Goal: Obtain resource: Download file/media

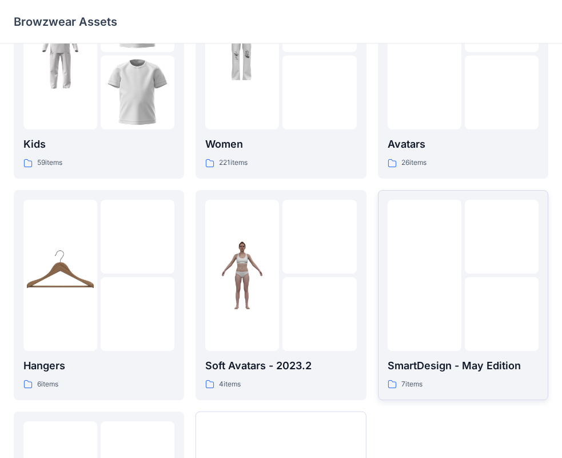
scroll to position [172, 0]
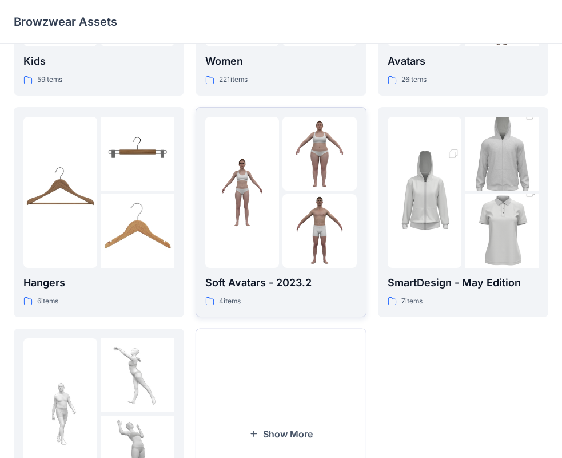
click at [283, 222] on img at bounding box center [320, 231] width 74 height 74
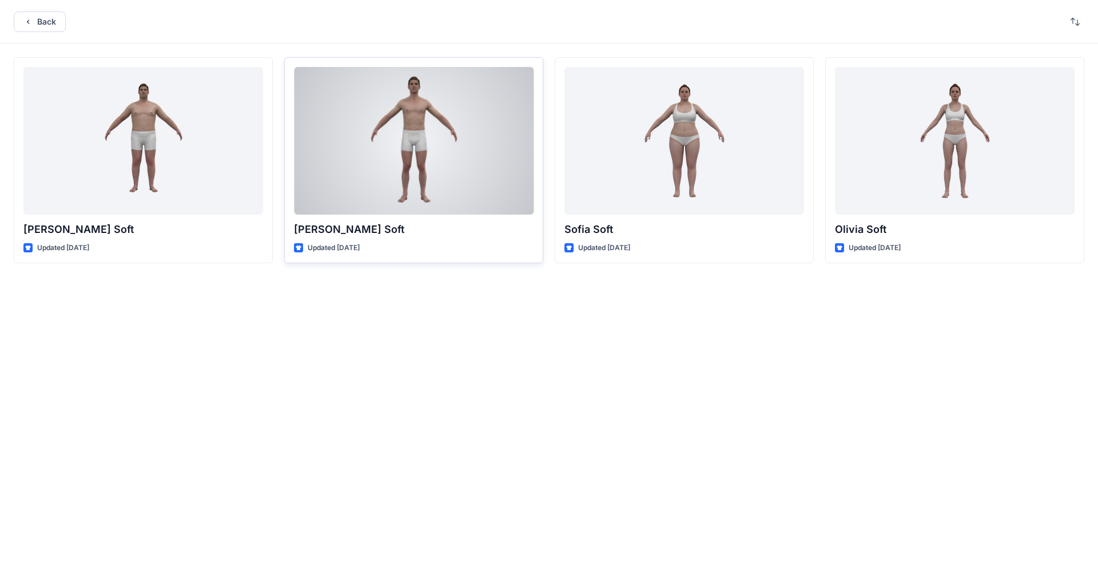
click at [450, 180] on div at bounding box center [414, 141] width 240 height 148
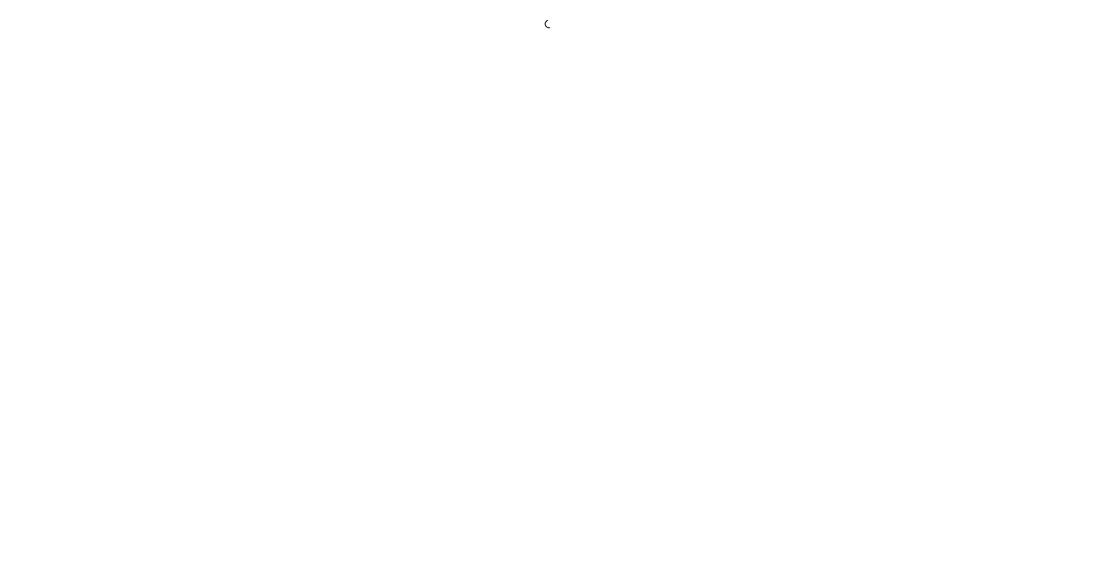
click at [450, 180] on div at bounding box center [549, 291] width 1098 height 582
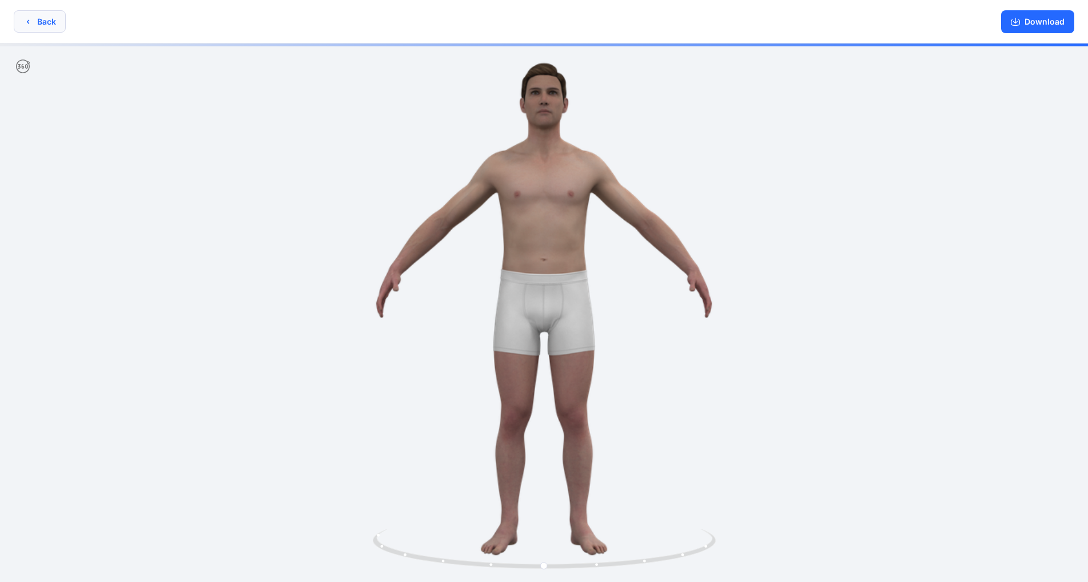
click at [30, 23] on icon "button" at bounding box center [27, 21] width 9 height 9
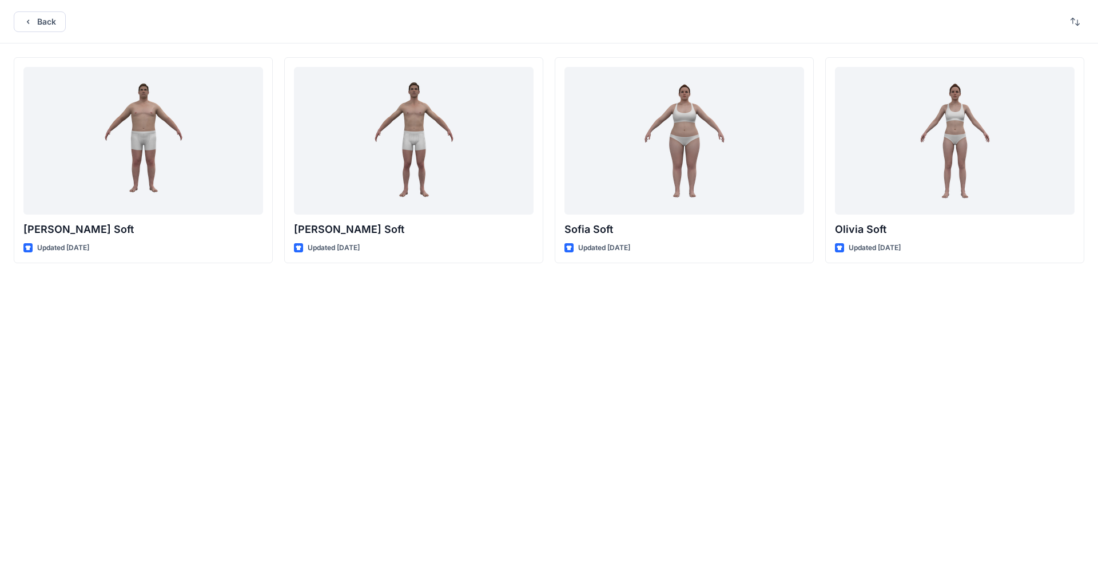
click at [30, 23] on icon "button" at bounding box center [27, 21] width 9 height 9
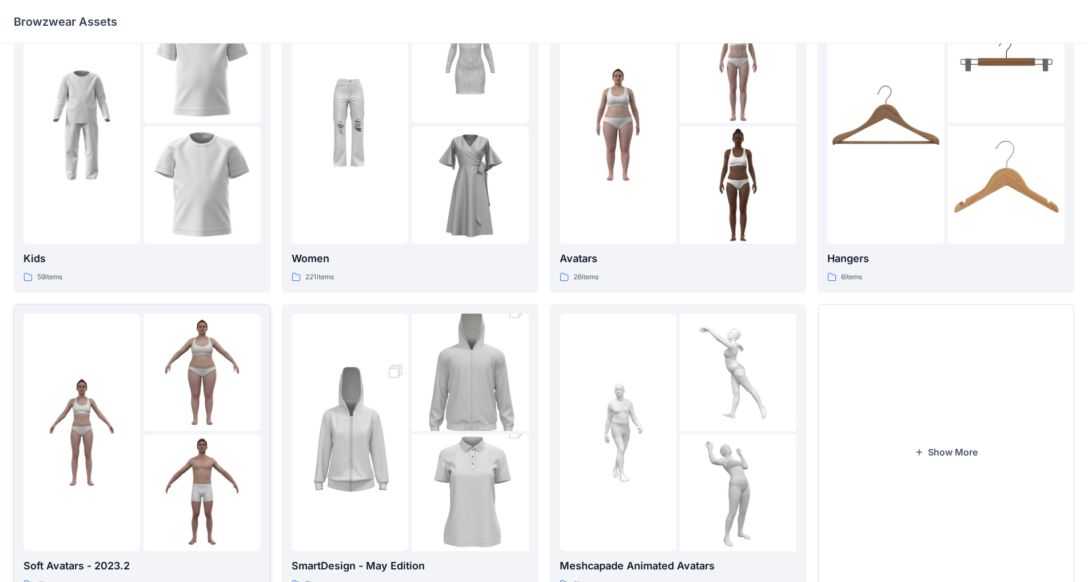
scroll to position [111, 0]
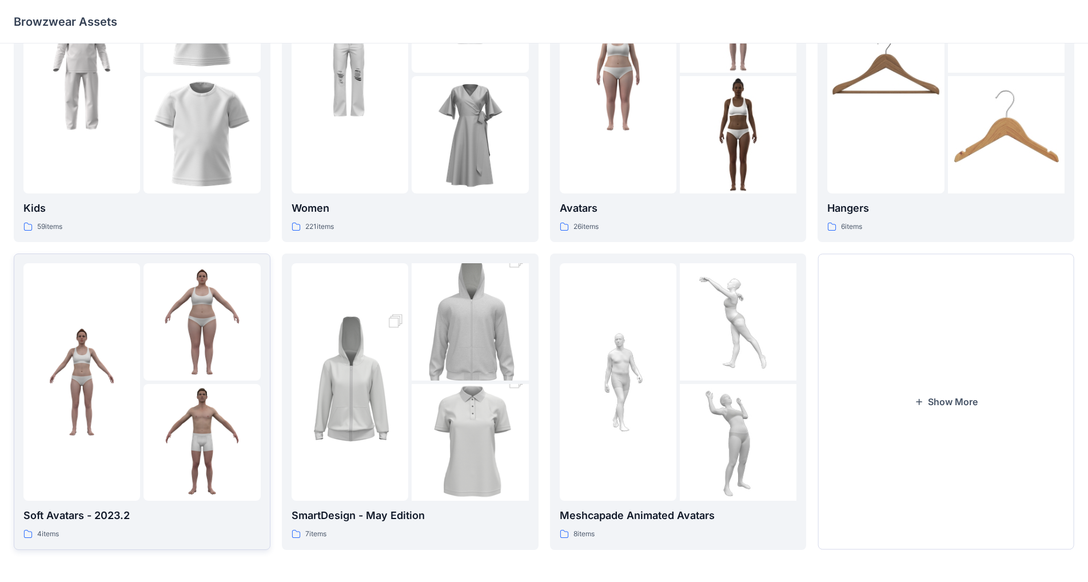
click at [164, 361] on img at bounding box center [202, 321] width 117 height 117
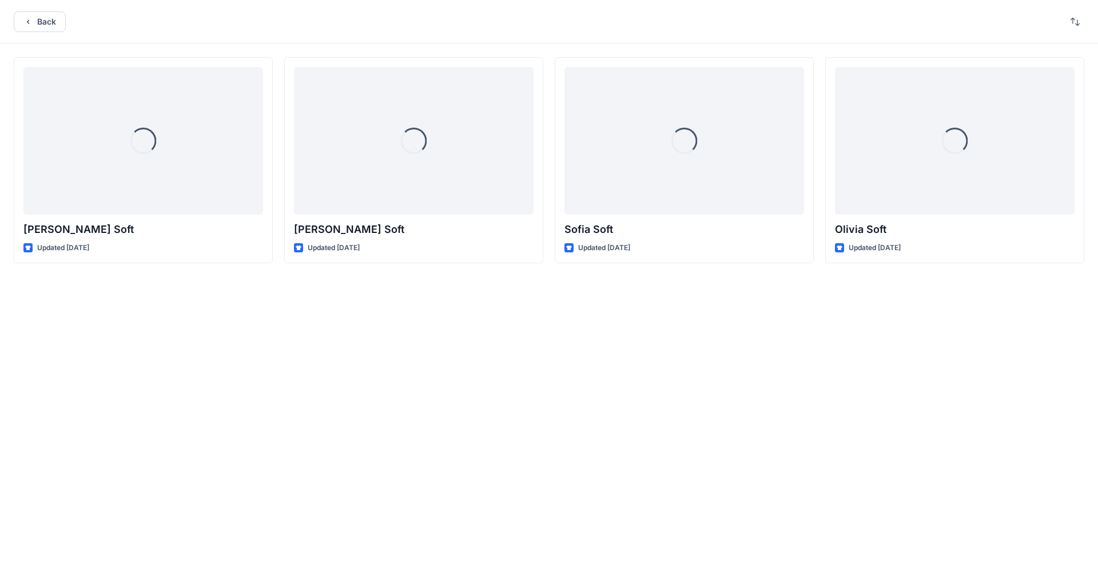
click at [164, 361] on div "Loading... [PERSON_NAME] Soft Updated [DATE] Loading... [PERSON_NAME] Soft Upda…" at bounding box center [549, 294] width 1098 height 502
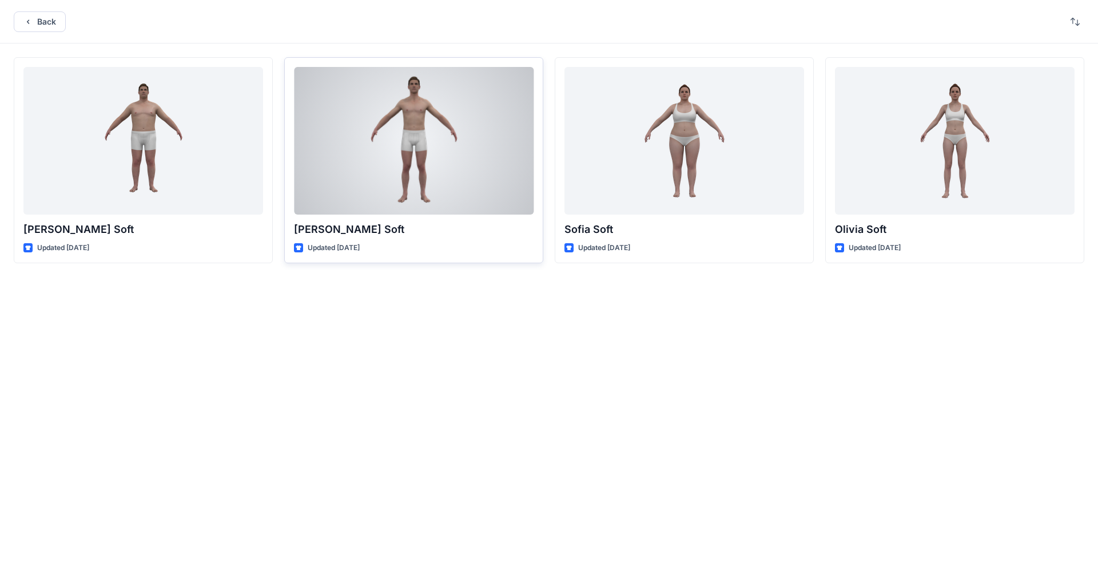
click at [424, 170] on div at bounding box center [414, 141] width 240 height 148
click at [424, 170] on div "Back [PERSON_NAME] Soft Updated [DATE] [PERSON_NAME] Soft Updated [DATE] Sofia …" at bounding box center [549, 291] width 1098 height 582
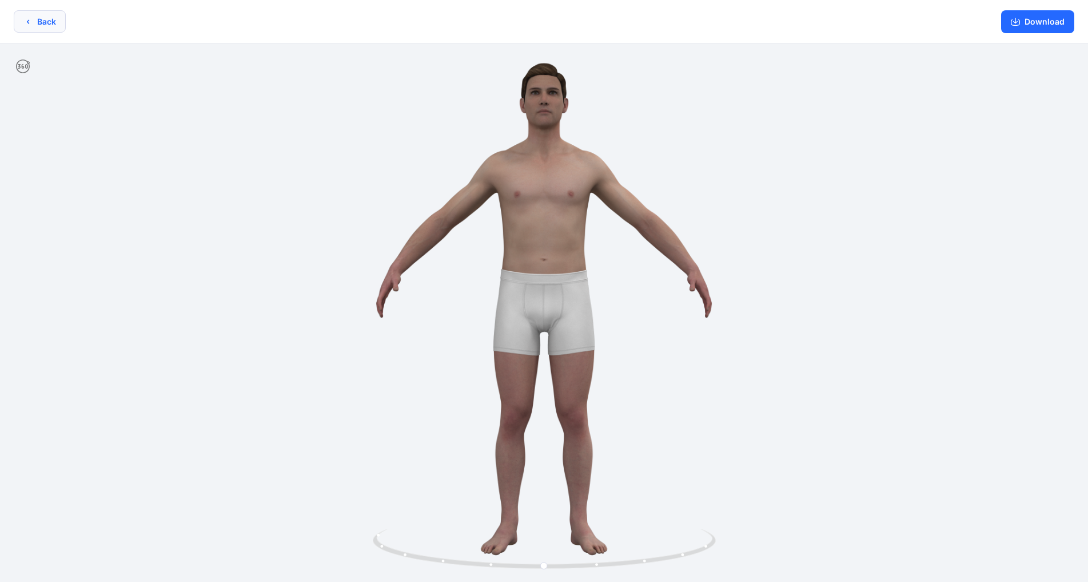
click at [38, 21] on button "Back" at bounding box center [40, 21] width 52 height 22
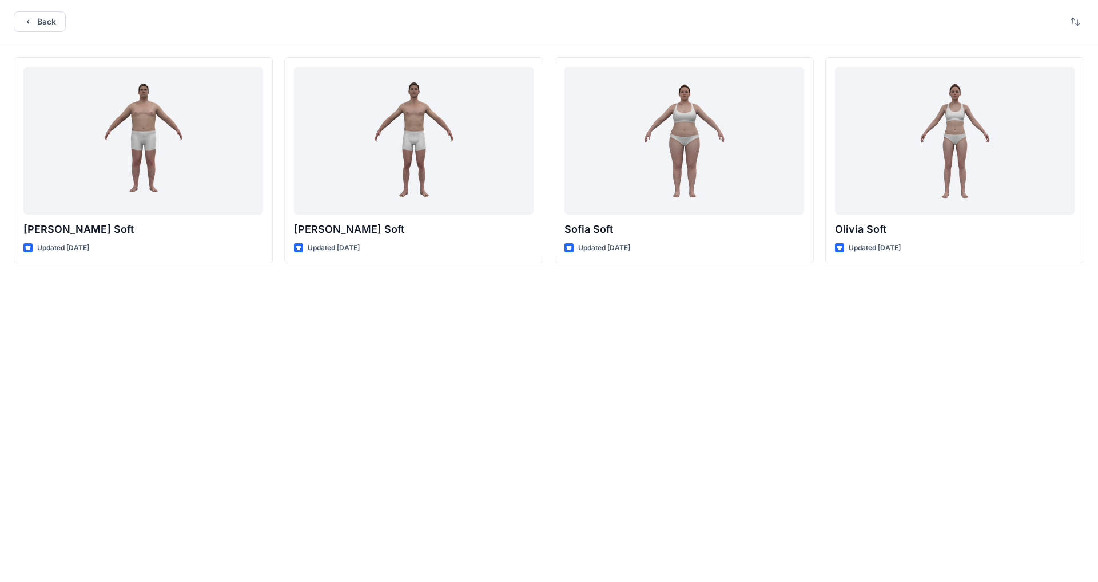
click at [38, 21] on button "Back" at bounding box center [40, 21] width 52 height 21
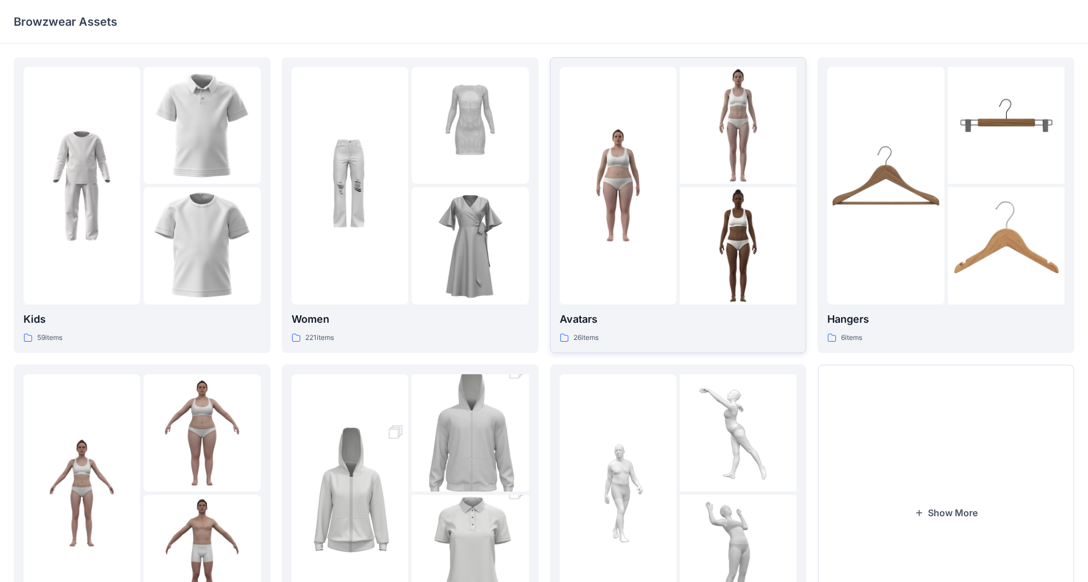
click at [571, 219] on img at bounding box center [738, 245] width 117 height 117
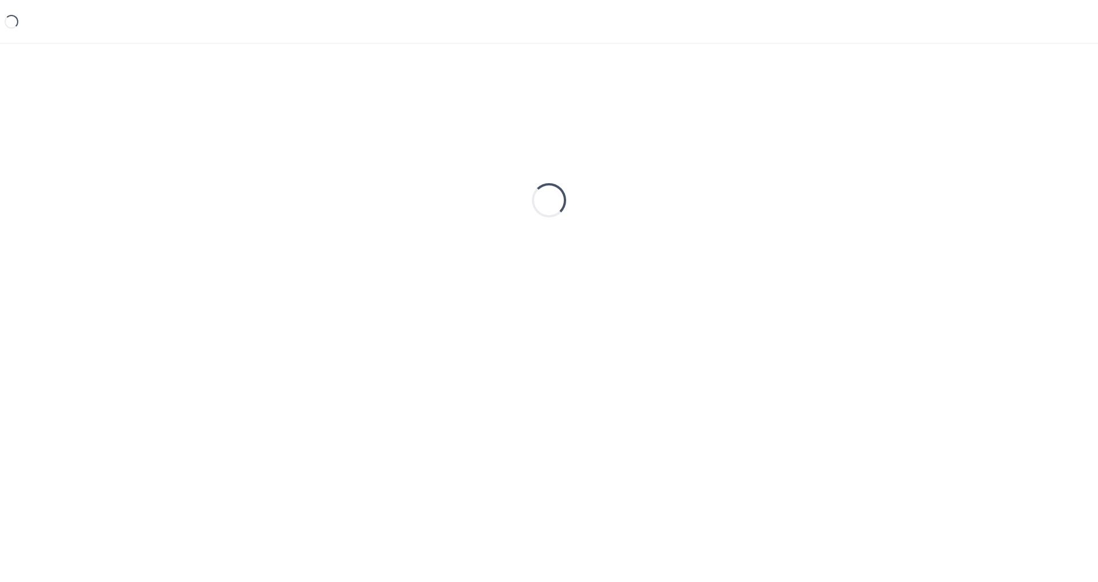
click at [571, 219] on div "Loading..." at bounding box center [549, 200] width 1071 height 286
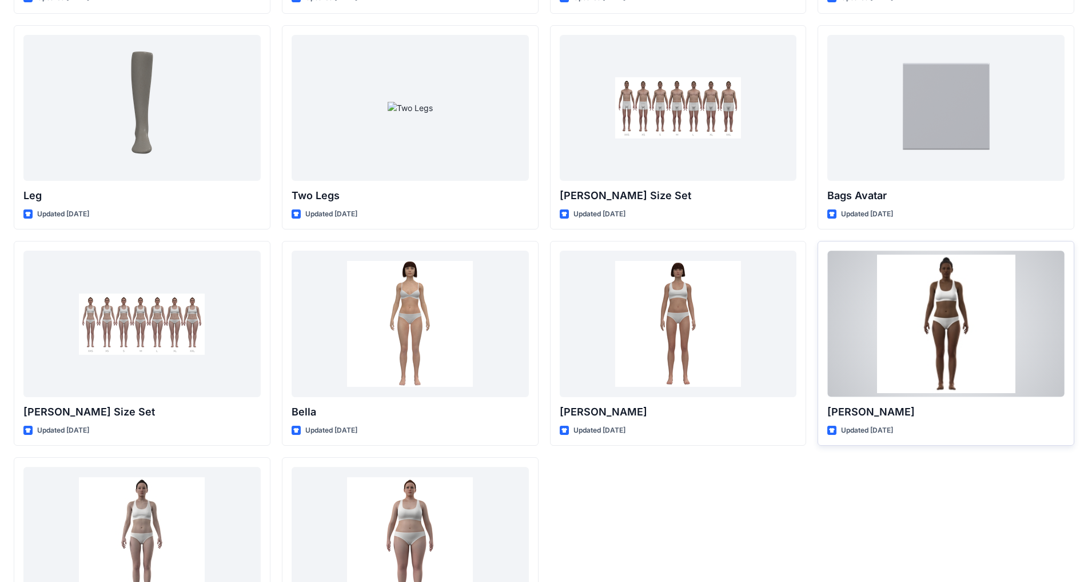
scroll to position [762, 0]
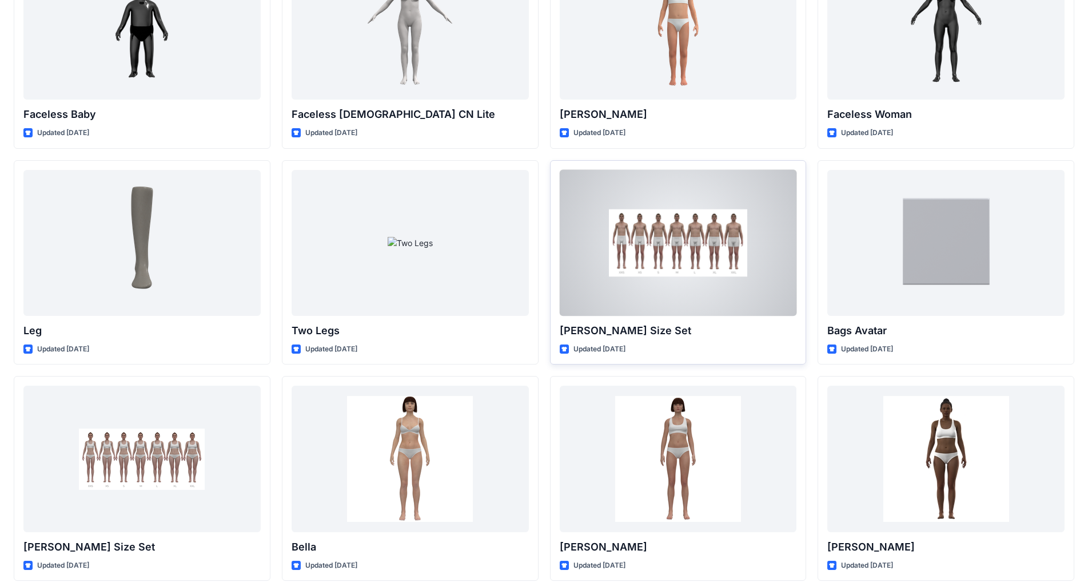
click at [571, 263] on div at bounding box center [678, 243] width 237 height 146
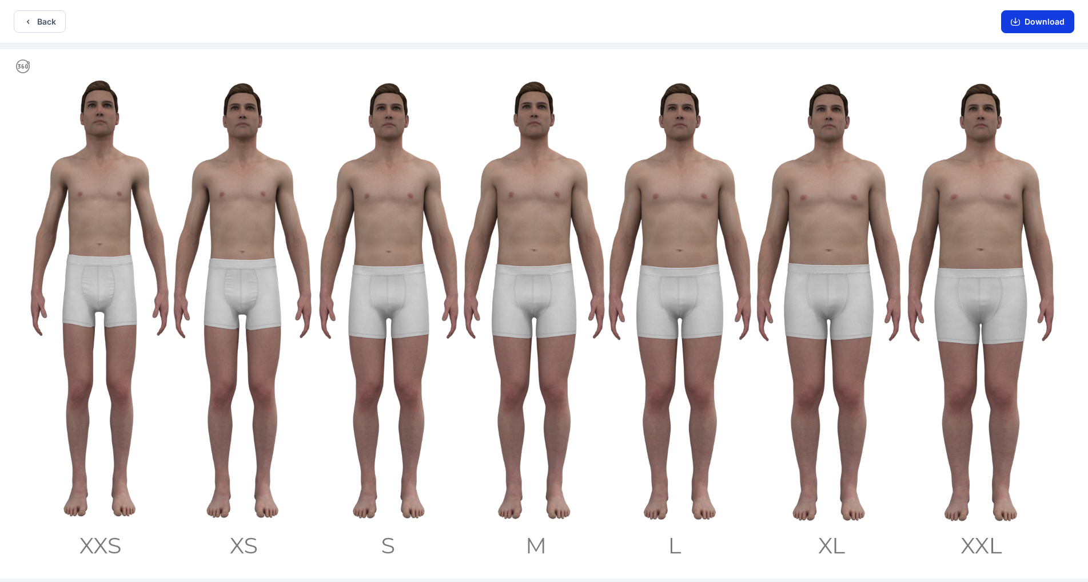
click at [571, 22] on button "Download" at bounding box center [1037, 21] width 73 height 23
click at [571, 24] on icon "button" at bounding box center [1015, 21] width 9 height 9
click at [571, 23] on icon "button" at bounding box center [1015, 21] width 9 height 9
click at [571, 22] on icon "button" at bounding box center [1015, 21] width 9 height 9
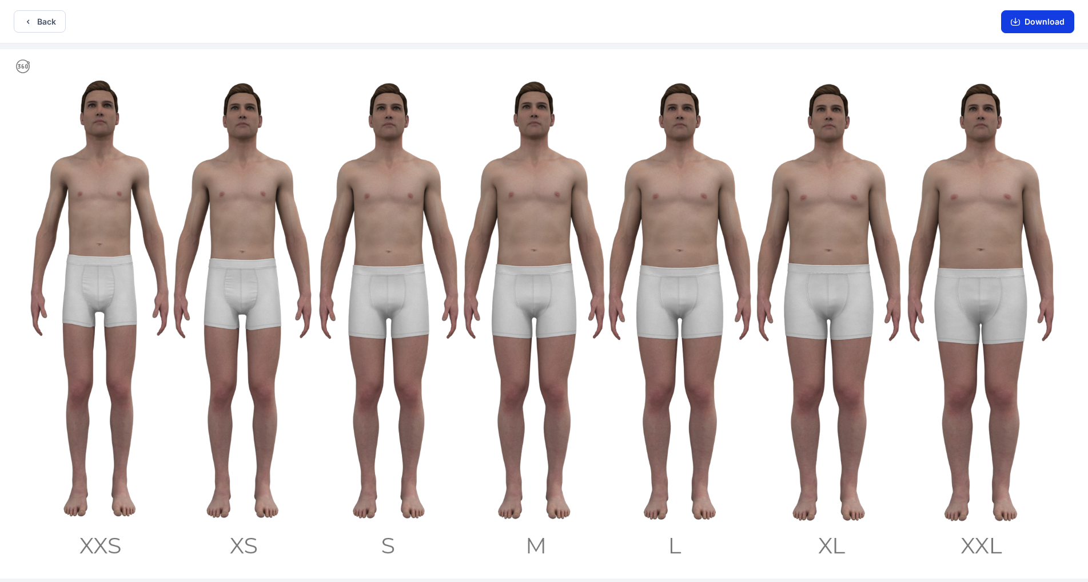
click at [571, 22] on icon "button" at bounding box center [1015, 21] width 9 height 9
click at [571, 23] on button "Download" at bounding box center [1037, 21] width 73 height 23
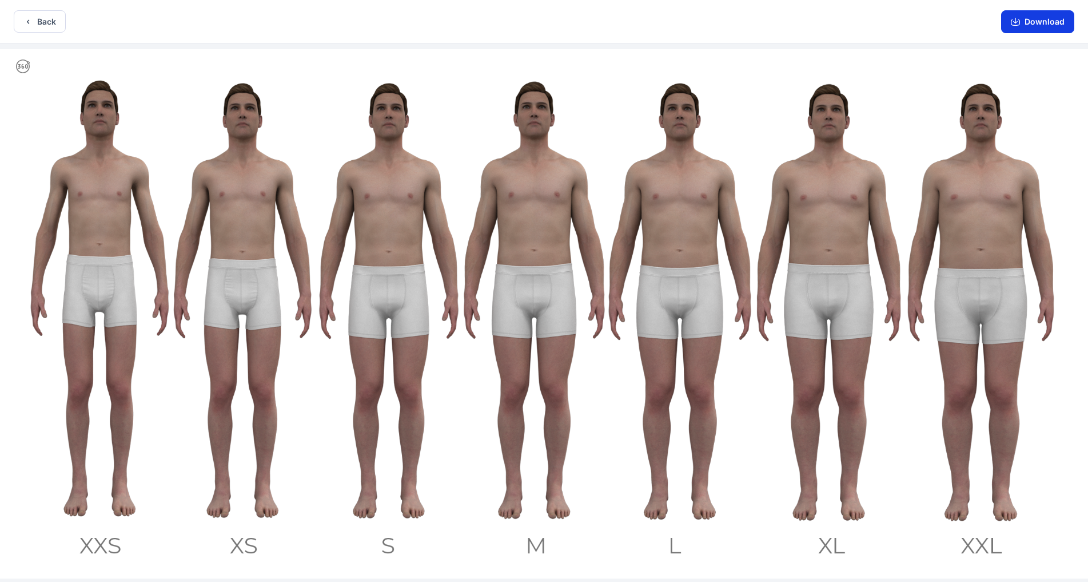
click at [571, 23] on button "Download" at bounding box center [1037, 21] width 73 height 23
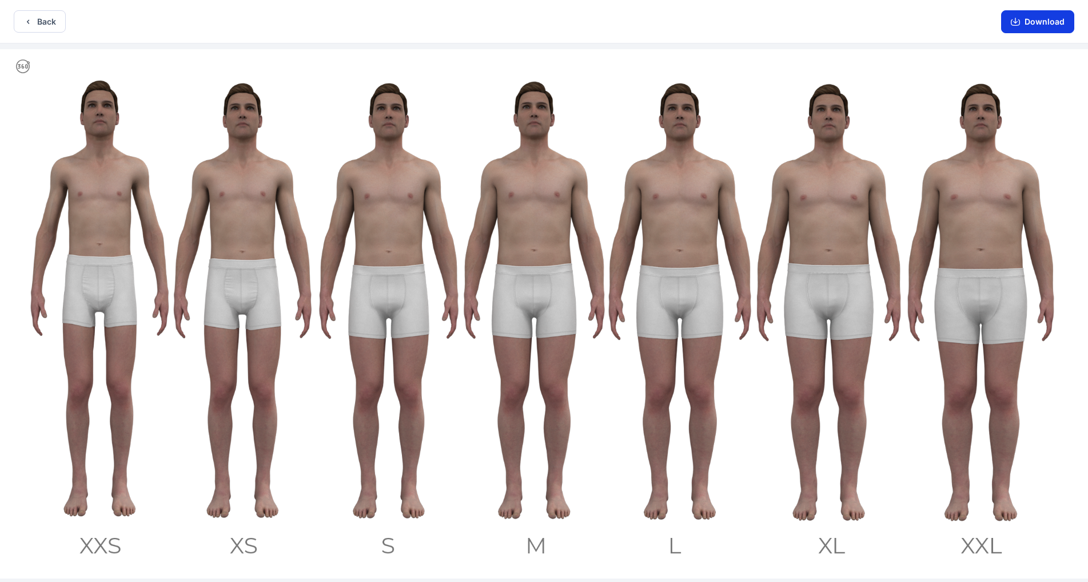
click at [571, 23] on button "Download" at bounding box center [1037, 21] width 73 height 23
click at [571, 19] on button "Download" at bounding box center [1037, 21] width 73 height 23
click at [571, 22] on button "Download" at bounding box center [1037, 21] width 73 height 23
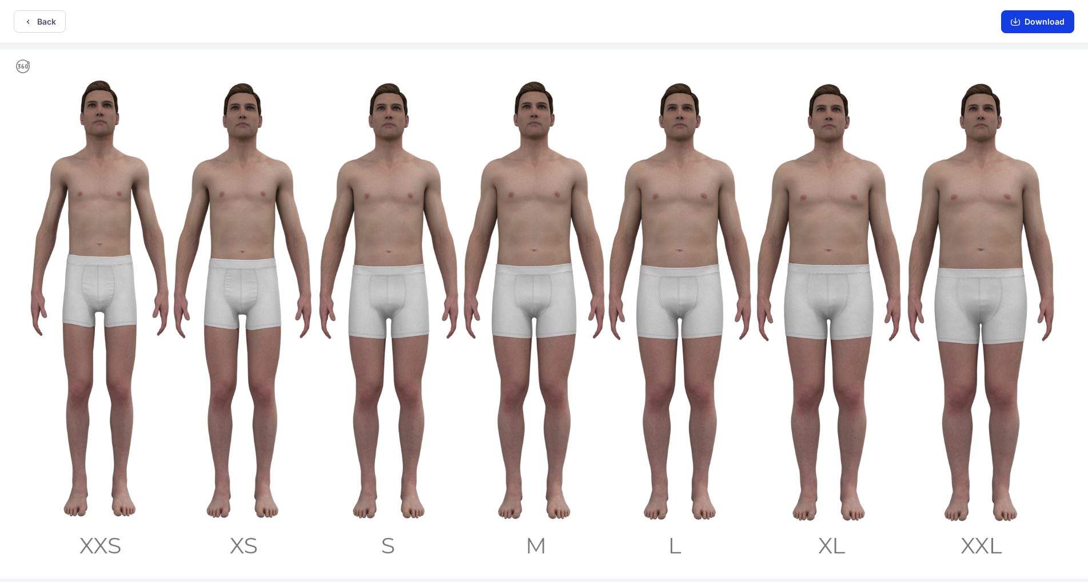
click at [571, 22] on button "Download" at bounding box center [1037, 21] width 73 height 23
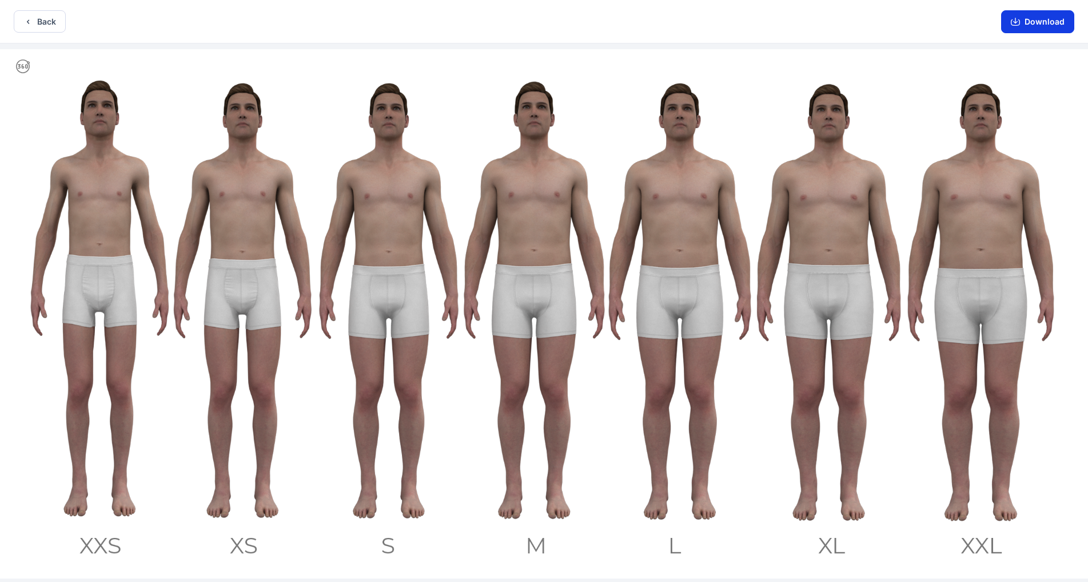
click at [571, 22] on button "Download" at bounding box center [1037, 21] width 73 height 23
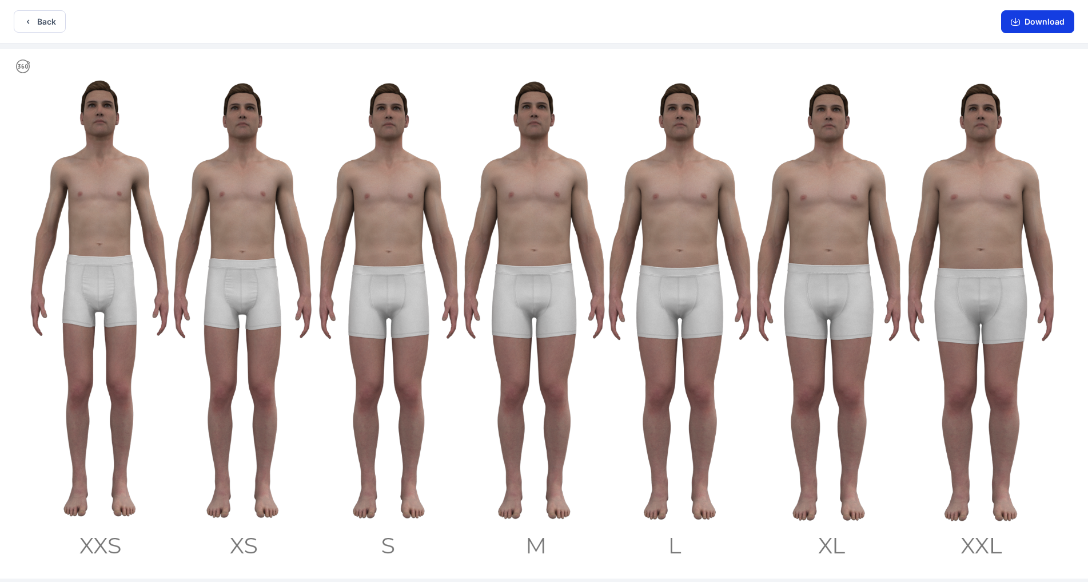
click at [571, 25] on button "Download" at bounding box center [1037, 21] width 73 height 23
click at [571, 19] on button "Download" at bounding box center [1037, 21] width 73 height 23
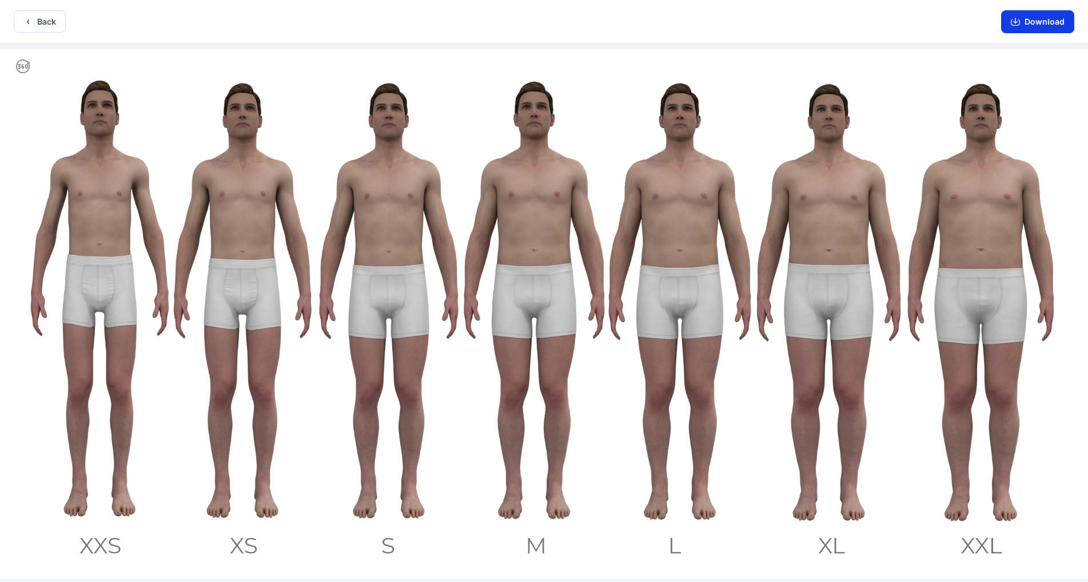
click at [571, 19] on button "Download" at bounding box center [1037, 21] width 73 height 23
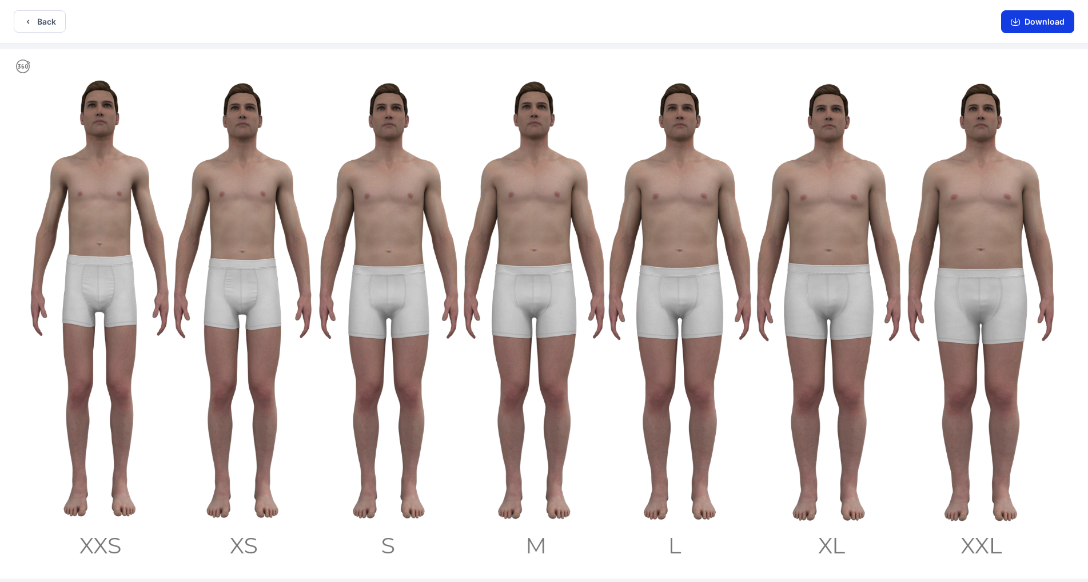
click at [571, 19] on button "Download" at bounding box center [1037, 21] width 73 height 23
click at [41, 22] on button "Back" at bounding box center [40, 21] width 52 height 22
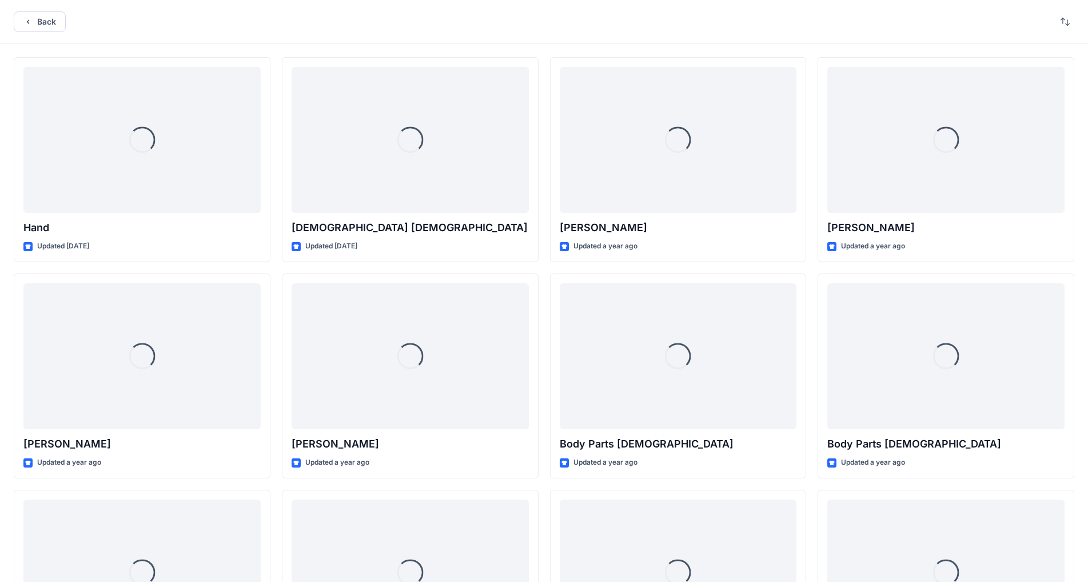
scroll to position [762, 0]
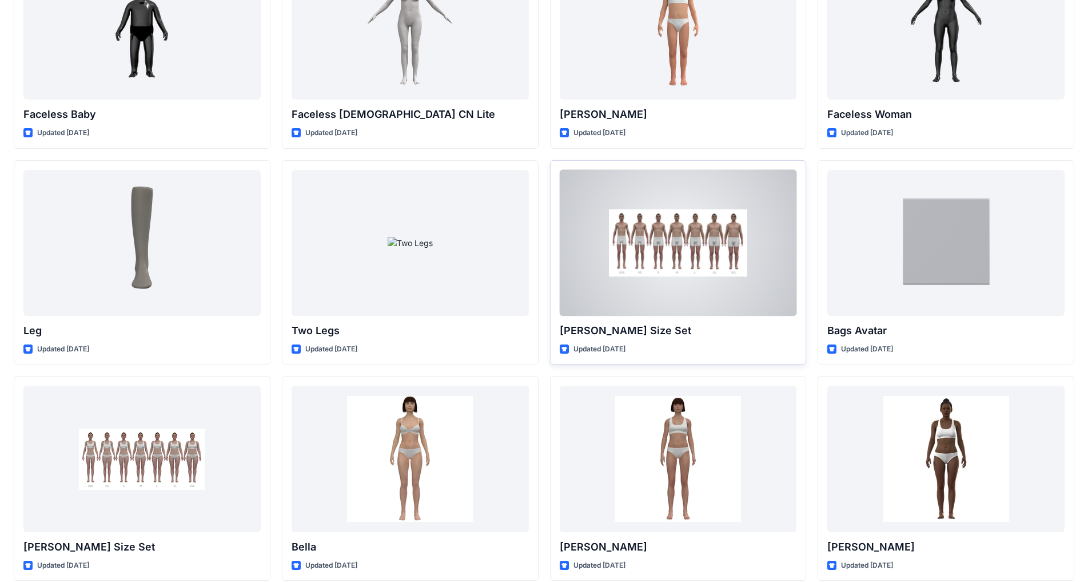
click at [571, 241] on div at bounding box center [678, 243] width 237 height 146
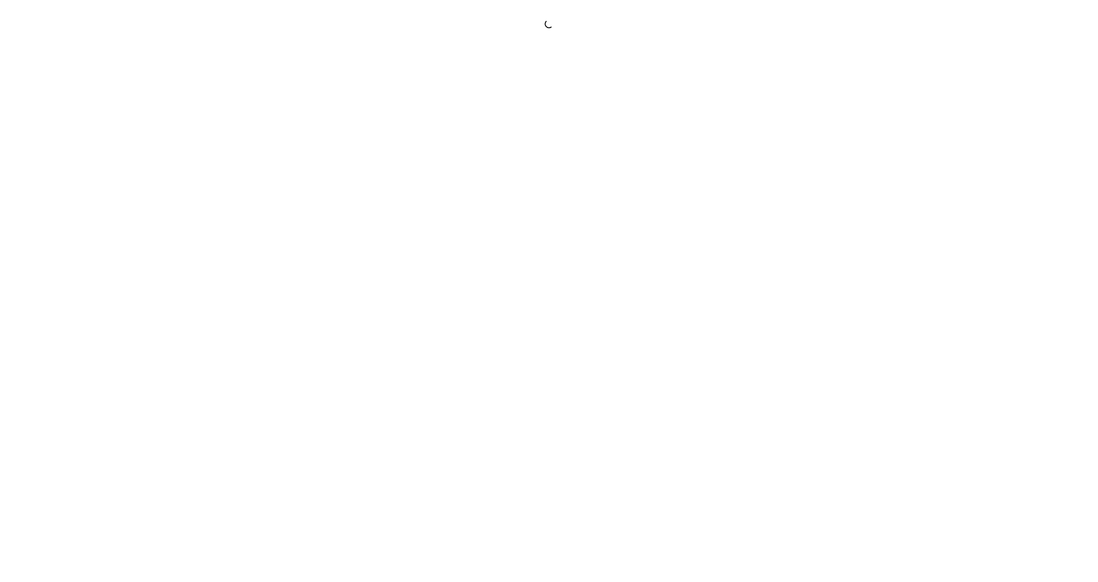
click at [571, 241] on div at bounding box center [549, 291] width 1098 height 582
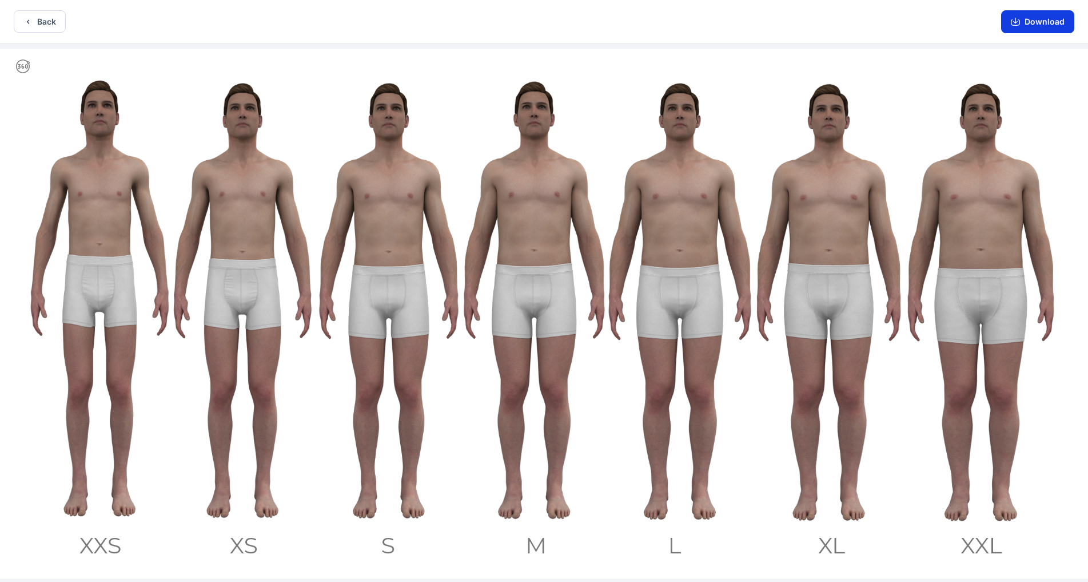
click at [571, 26] on button "Download" at bounding box center [1037, 21] width 73 height 23
drag, startPoint x: 614, startPoint y: 549, endPoint x: 708, endPoint y: 555, distance: 94.5
click at [571, 457] on img at bounding box center [544, 313] width 1088 height 529
